Goal: Transaction & Acquisition: Book appointment/travel/reservation

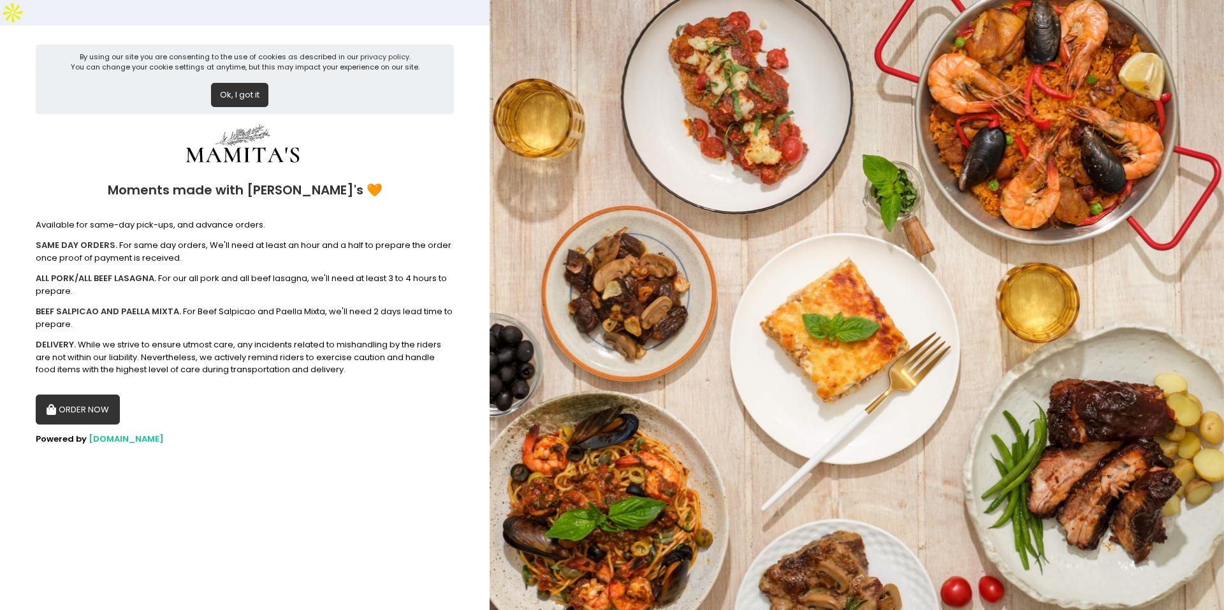
click at [85, 395] on button "ORDER NOW" at bounding box center [78, 410] width 84 height 31
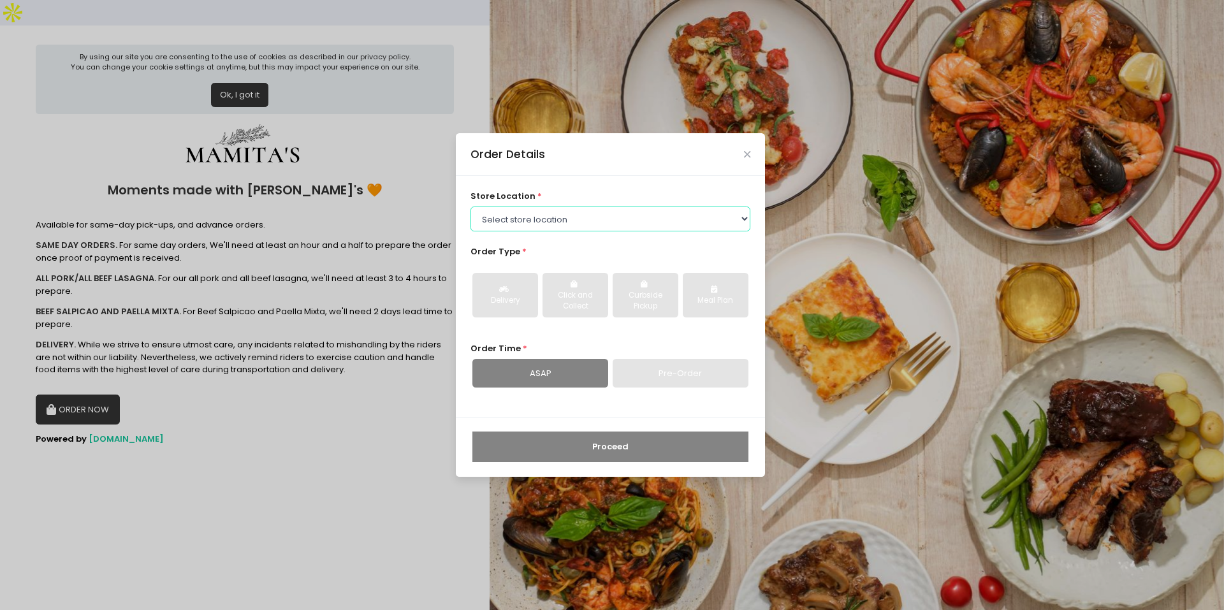
click at [529, 213] on select "Select store location Mamitas PH - [GEOGRAPHIC_DATA] Mamitas PH - [GEOGRAPHIC_D…" at bounding box center [611, 219] width 281 height 24
click at [471, 207] on select "Select store location Mamitas PH - [GEOGRAPHIC_DATA] Mamitas PH - [GEOGRAPHIC_D…" at bounding box center [611, 219] width 281 height 24
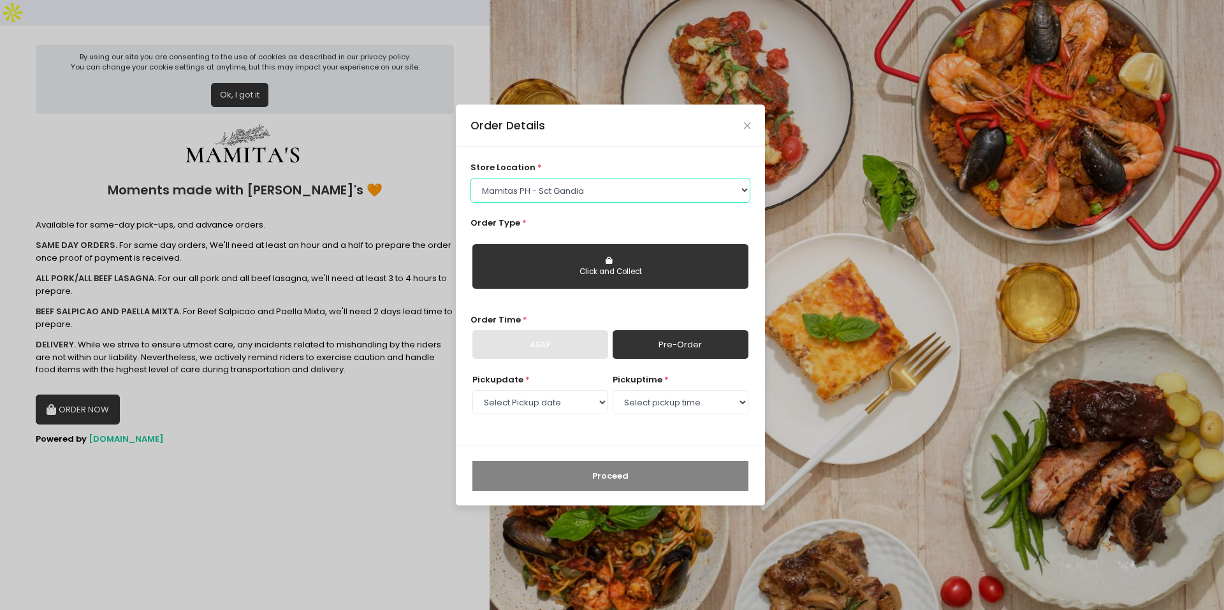
click at [541, 199] on select "Select store location Mamitas PH - [GEOGRAPHIC_DATA] Mamitas PH - [GEOGRAPHIC_D…" at bounding box center [611, 190] width 281 height 24
click at [471, 178] on select "Select store location Mamitas PH - [GEOGRAPHIC_DATA] Mamitas PH - [GEOGRAPHIC_D…" at bounding box center [611, 190] width 281 height 24
click at [564, 186] on select "Select store location Mamitas PH - [GEOGRAPHIC_DATA] Mamitas PH - [GEOGRAPHIC_D…" at bounding box center [611, 190] width 281 height 24
select select "6602978951b8268a02d72b28"
click at [471, 178] on select "Select store location Mamitas PH - [GEOGRAPHIC_DATA] Mamitas PH - [GEOGRAPHIC_D…" at bounding box center [611, 190] width 281 height 24
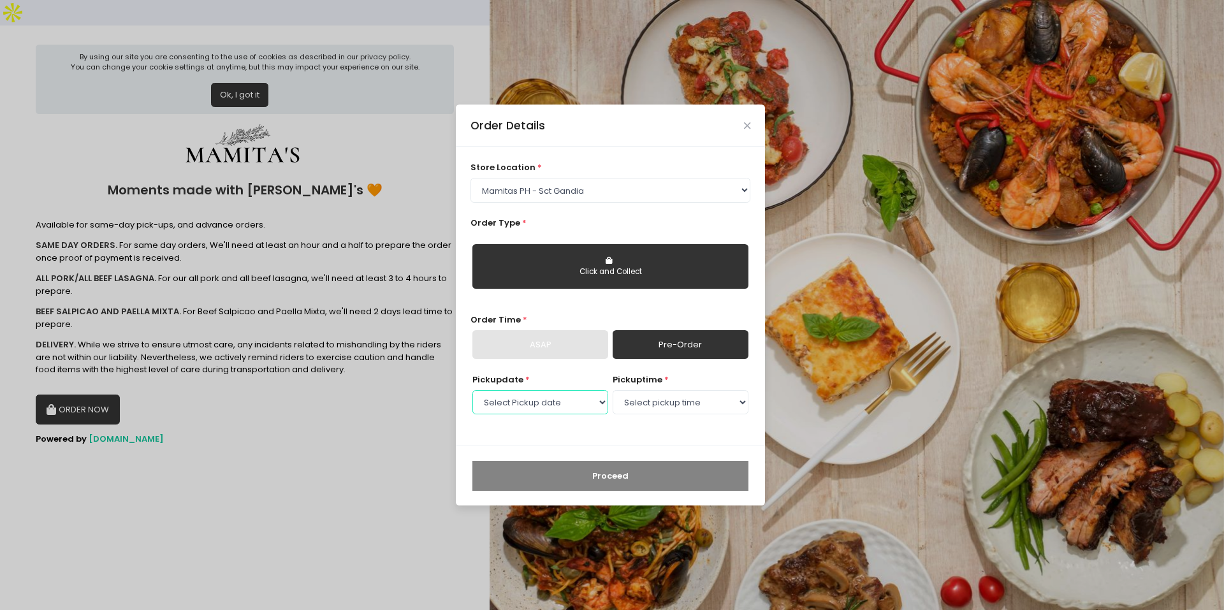
click at [585, 402] on select "Select Pickup date [DATE] [DATE] [DATE] [DATE] [DATE] [DATE] [DATE] [DATE] [DAT…" at bounding box center [540, 402] width 136 height 24
select select "[DATE]"
click at [472, 390] on select "Select Pickup date [DATE] [DATE] [DATE] [DATE] [DATE] [DATE] [DATE] [DATE] [DAT…" at bounding box center [540, 402] width 136 height 24
click at [684, 402] on select "Select pickup time 09:00 AM - 09:30 AM 09:30 AM - 10:00 AM 10:00 AM - 10:30 AM …" at bounding box center [681, 402] width 136 height 24
select select "11:00"
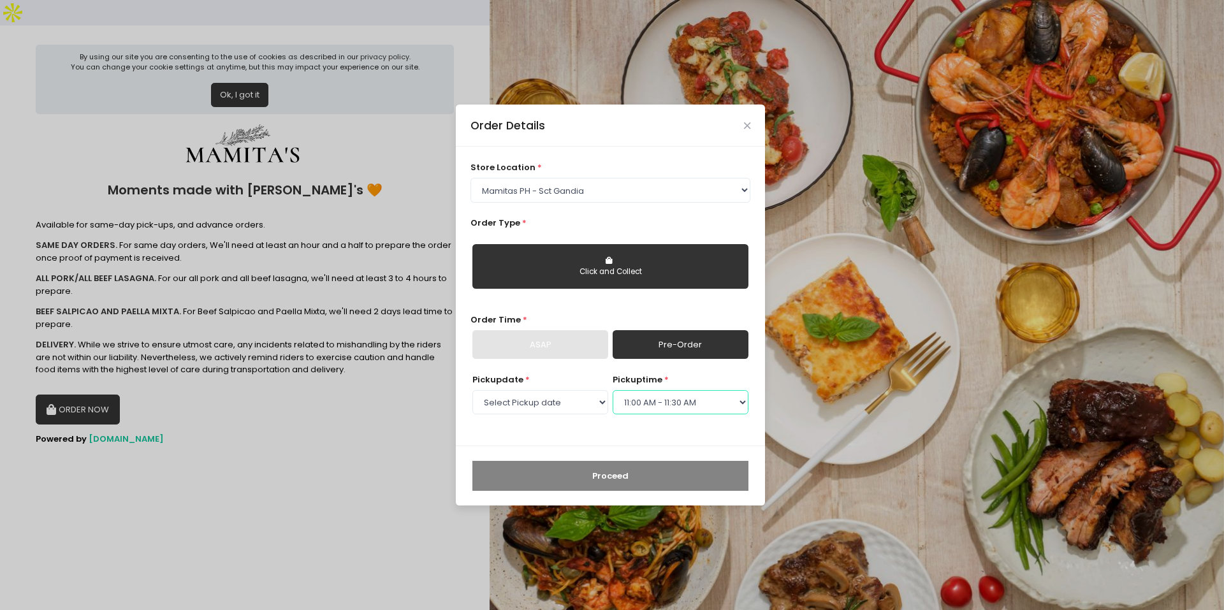
click at [613, 390] on select "Select pickup time 09:00 AM - 09:30 AM 09:30 AM - 10:00 AM 10:00 AM - 10:30 AM …" at bounding box center [681, 402] width 136 height 24
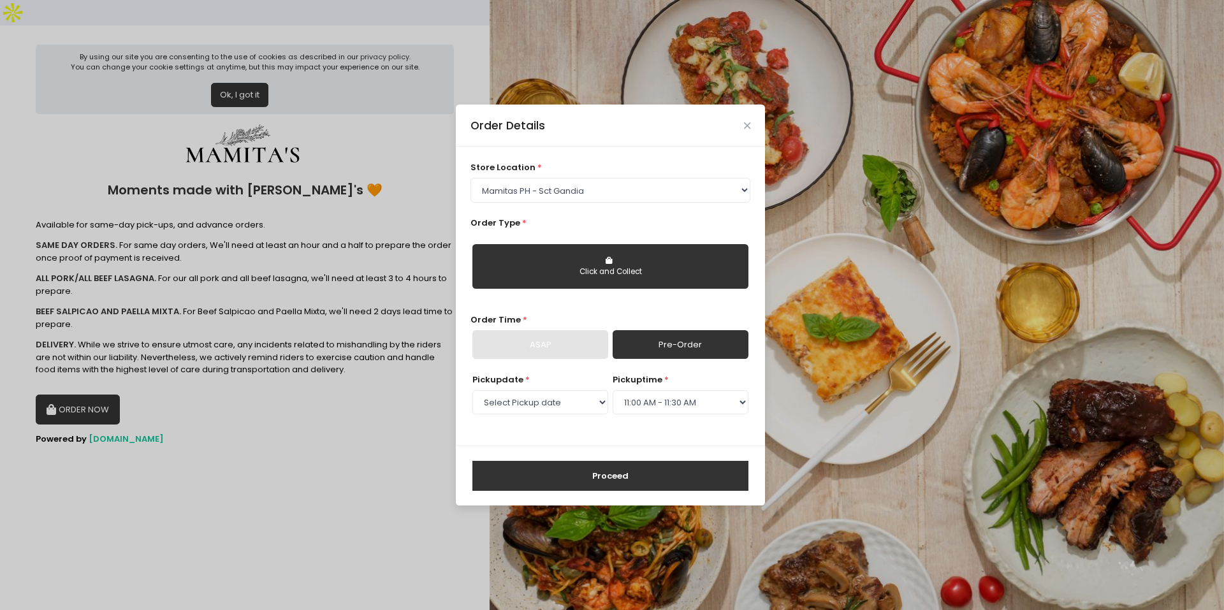
click at [624, 481] on button "Proceed" at bounding box center [610, 476] width 276 height 31
